Goal: Information Seeking & Learning: Learn about a topic

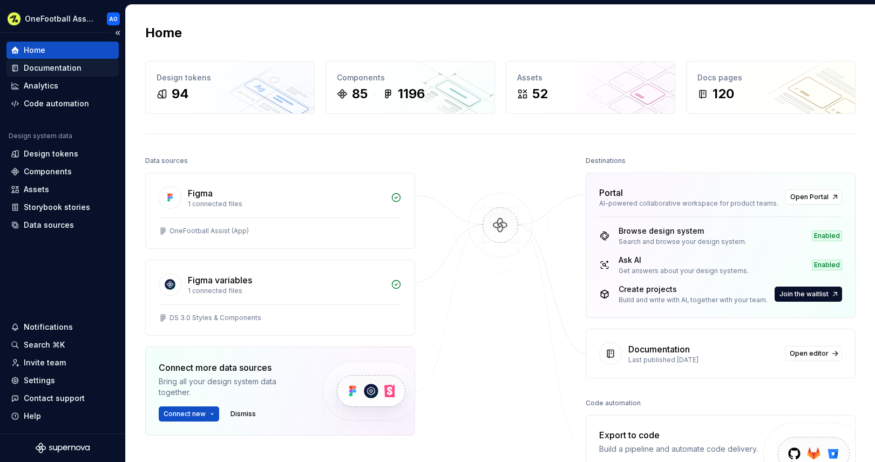
click at [34, 72] on div "Documentation" at bounding box center [53, 68] width 58 height 11
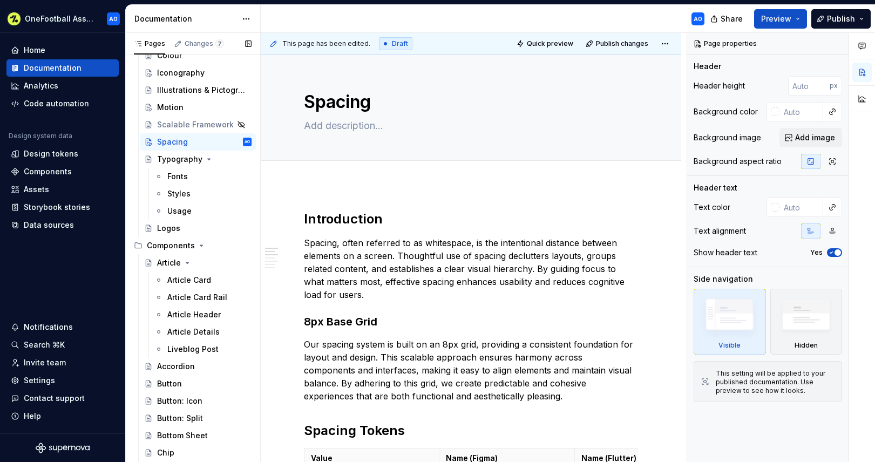
scroll to position [310, 0]
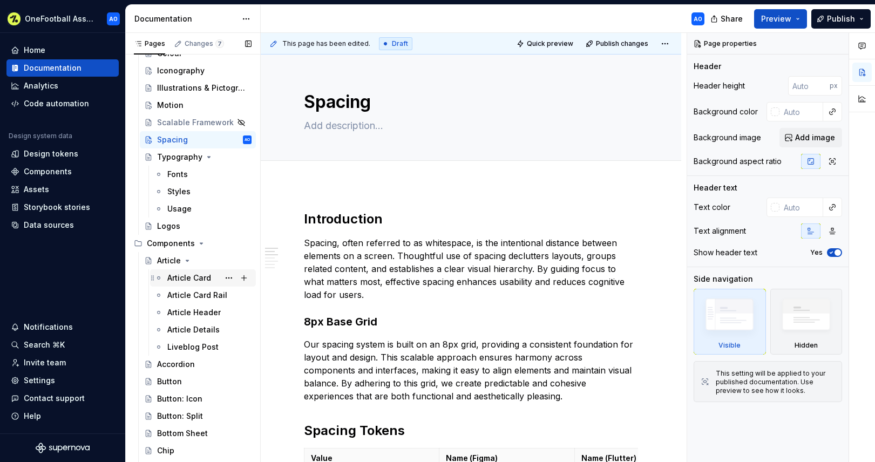
click at [187, 276] on div "Article Card" at bounding box center [189, 277] width 44 height 11
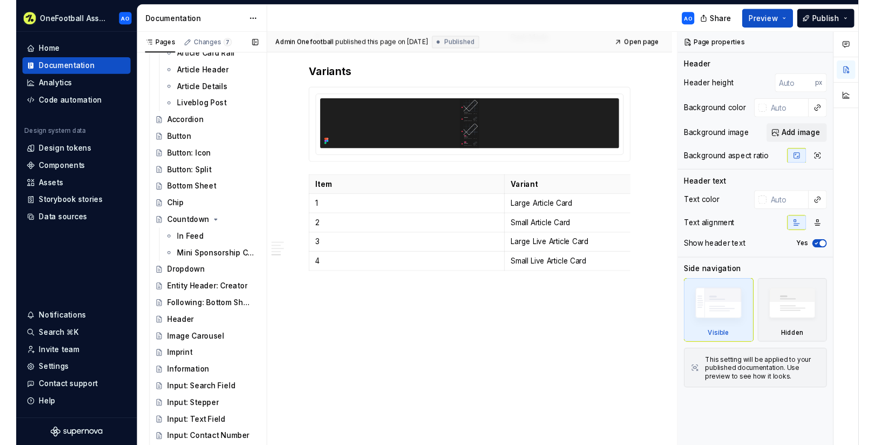
scroll to position [481, 0]
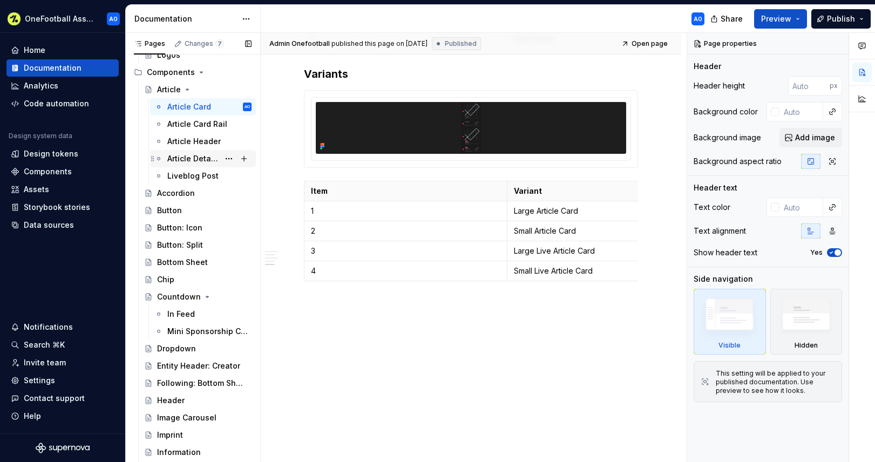
click at [191, 157] on div "Article Details" at bounding box center [193, 158] width 52 height 11
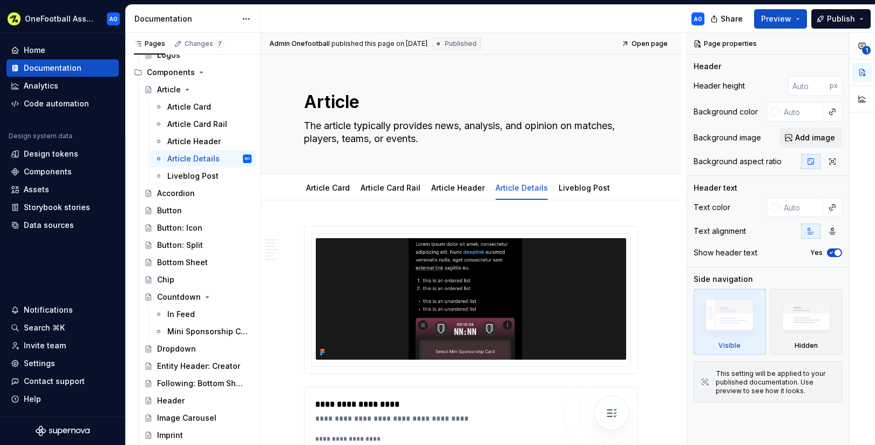
type textarea "*"
